Goal: Transaction & Acquisition: Purchase product/service

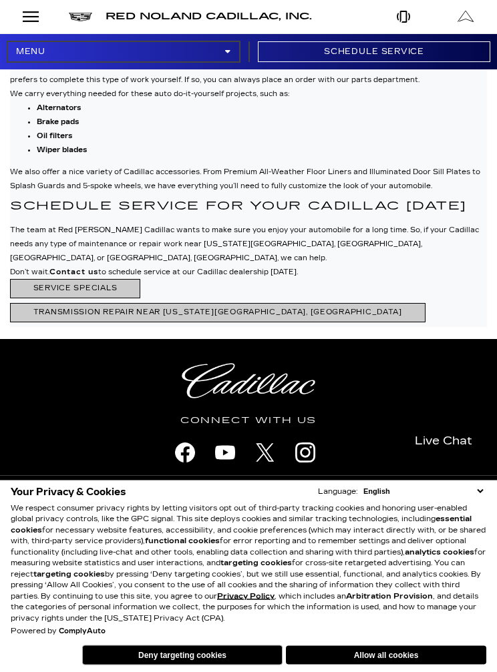
scroll to position [3806, 0]
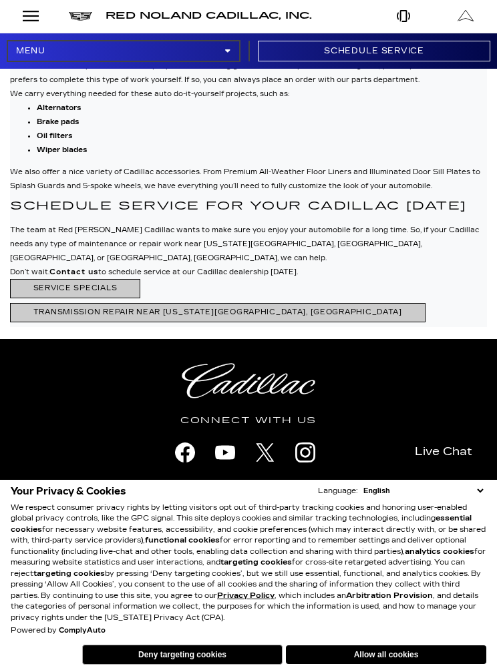
click at [45, 23] on link "Open Menu Modal" at bounding box center [31, 16] width 62 height 33
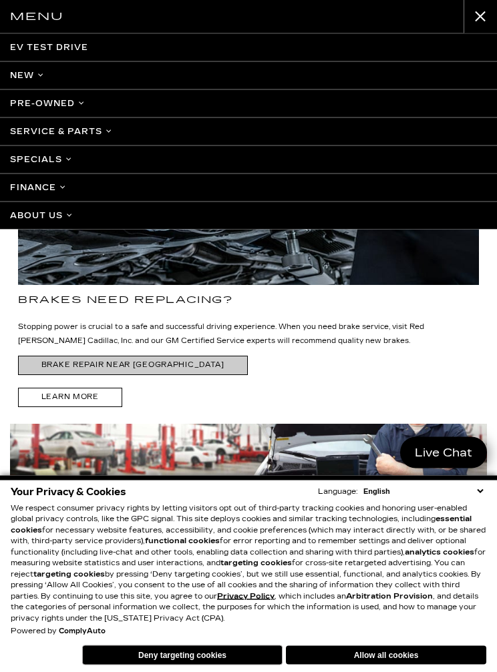
scroll to position [2917, 0]
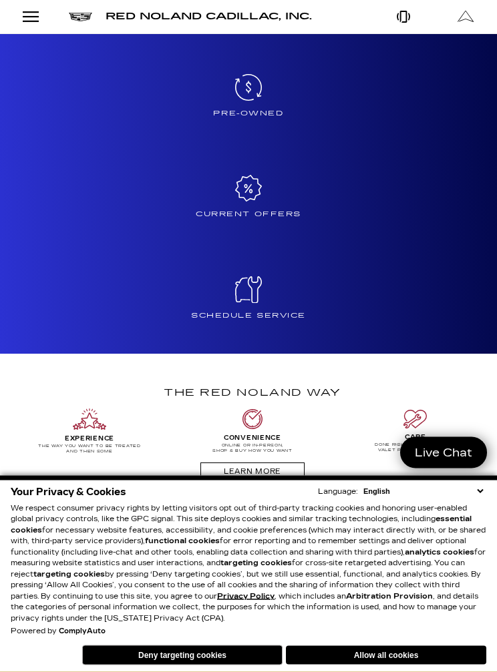
scroll to position [1102, 0]
click at [252, 97] on icon at bounding box center [248, 87] width 27 height 27
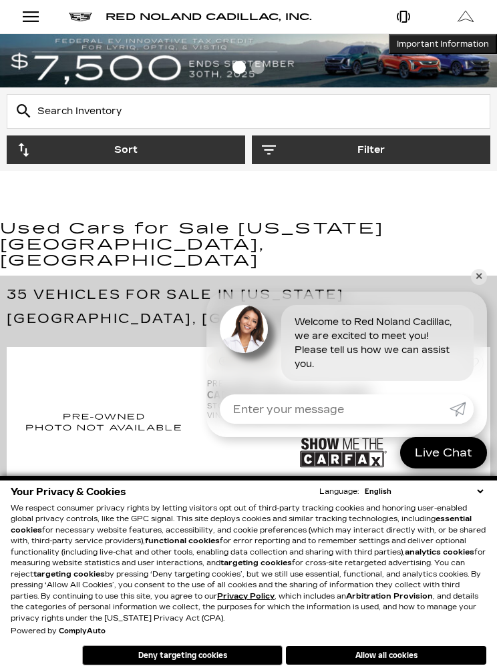
click at [249, 415] on input "Enter your message" at bounding box center [335, 409] width 230 height 29
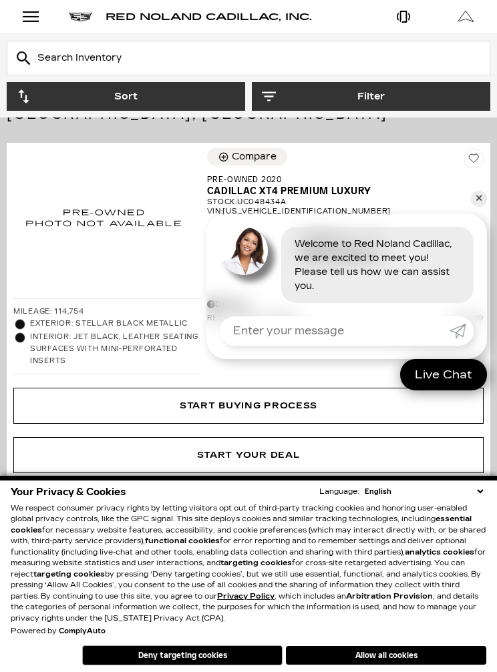
scroll to position [201, 0]
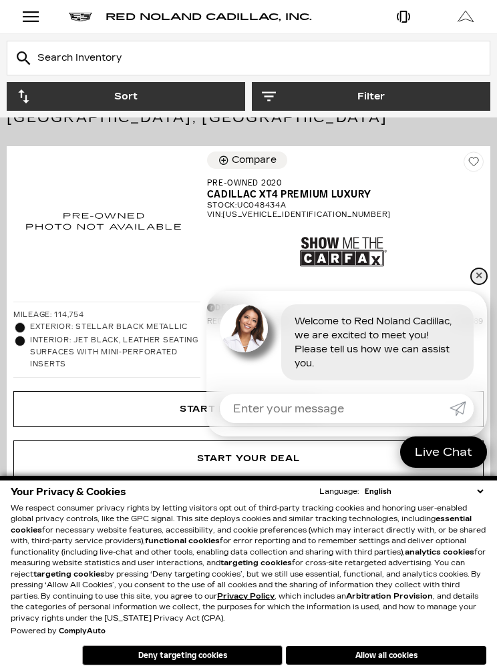
click at [485, 284] on link "✕" at bounding box center [479, 276] width 16 height 16
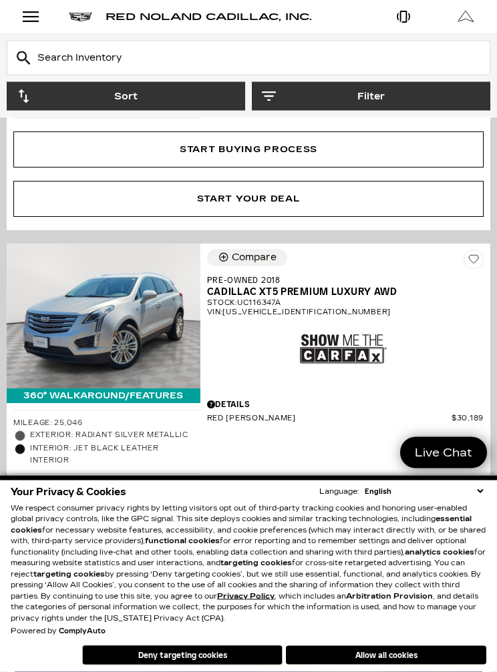
scroll to position [807, 0]
click at [3, 427] on div "360° WalkAround/Features Mileage: 25,046 Exterior: Radiant Silver Metallic Inte…" at bounding box center [248, 415] width 497 height 356
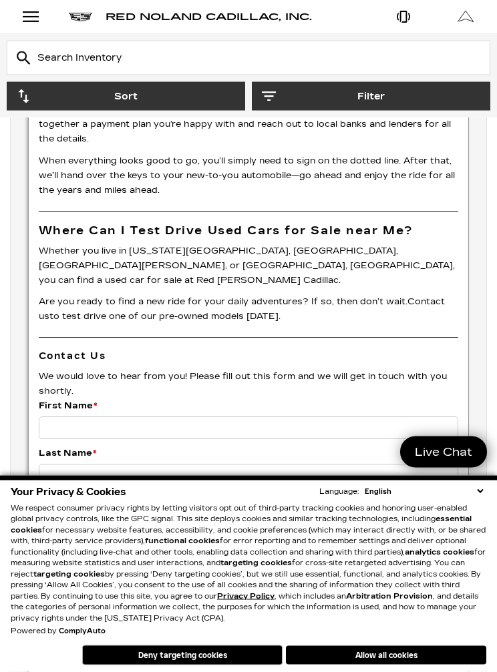
scroll to position [9821, 0]
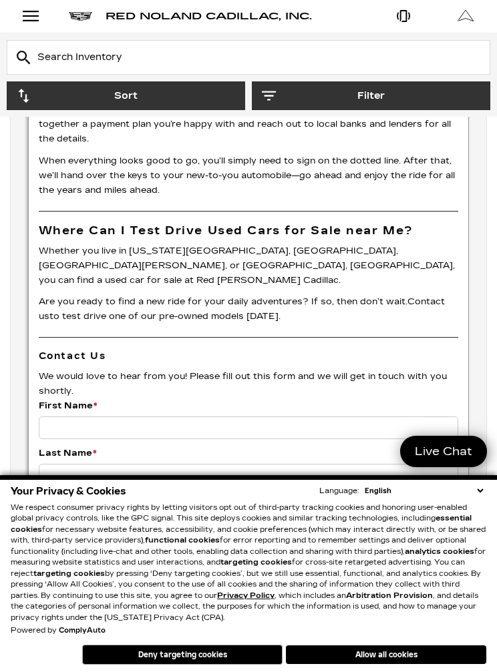
click at [37, 20] on div "Open Menu Modal" at bounding box center [30, 17] width 23 height 16
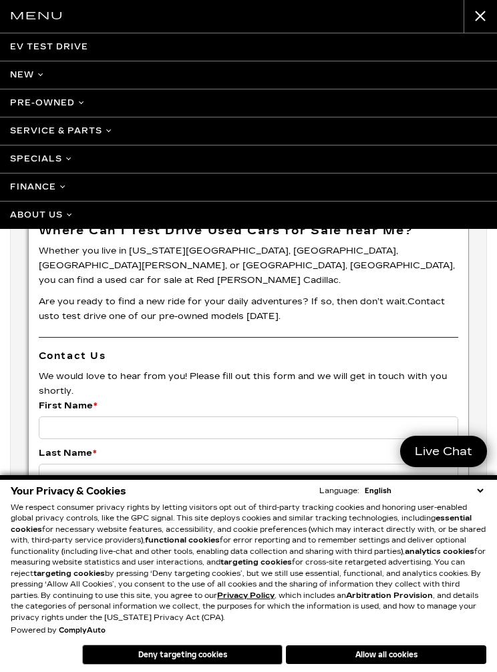
click at [487, 346] on div "Menu EV Test Drive New Cadillac Crossovers/SUVs XT4 XT5 XT6 Escalade Escalade I…" at bounding box center [248, 336] width 497 height 672
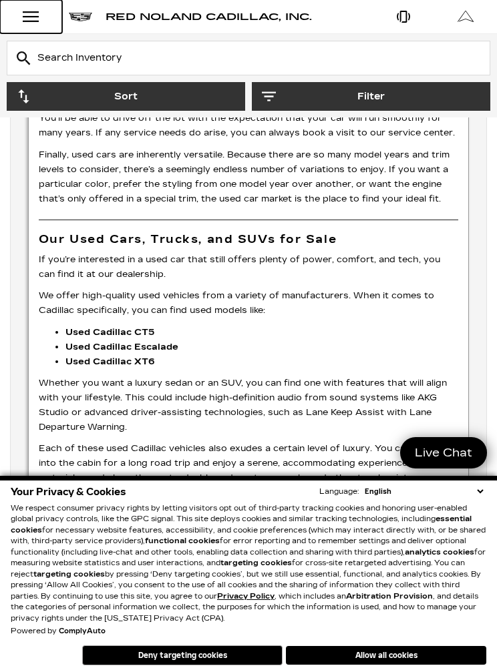
scroll to position [8800, 0]
